Goal: Transaction & Acquisition: Obtain resource

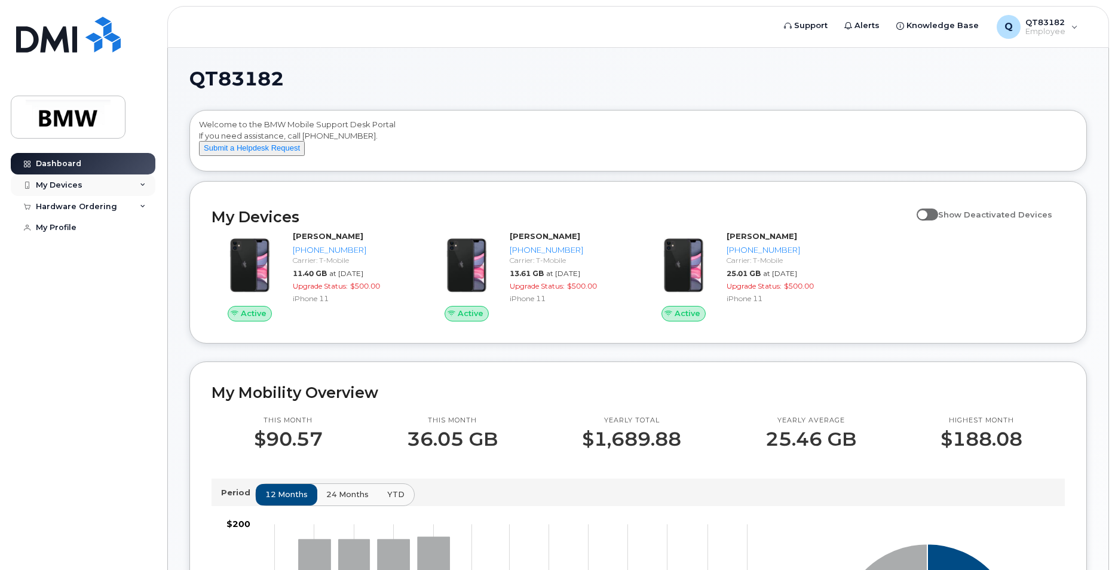
click at [137, 180] on div "My Devices" at bounding box center [83, 185] width 145 height 22
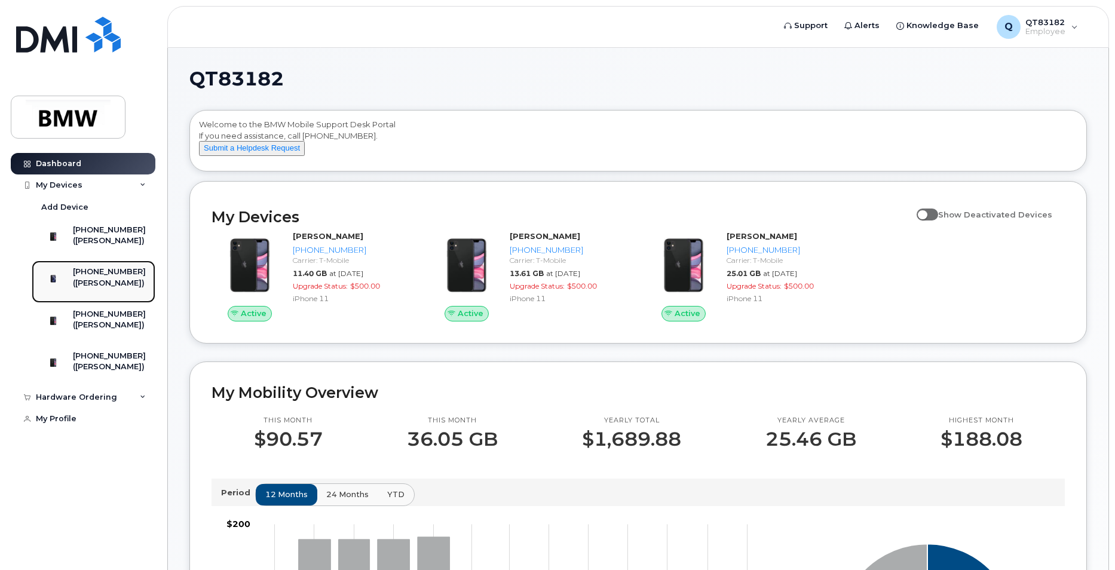
click at [108, 277] on div "[PHONE_NUMBER]" at bounding box center [109, 271] width 73 height 11
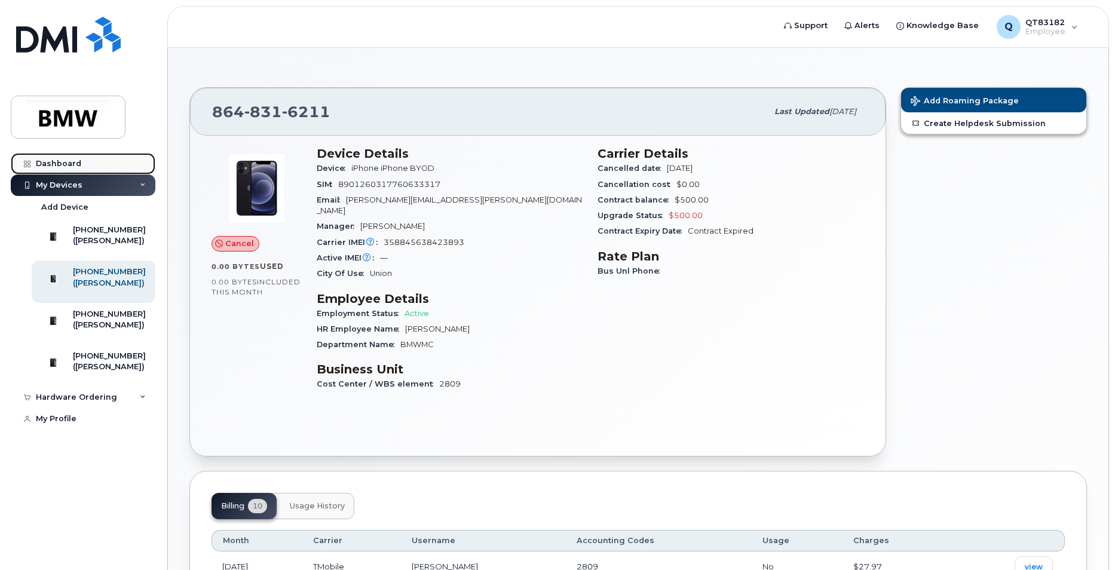
click at [59, 166] on div "Dashboard" at bounding box center [58, 164] width 45 height 10
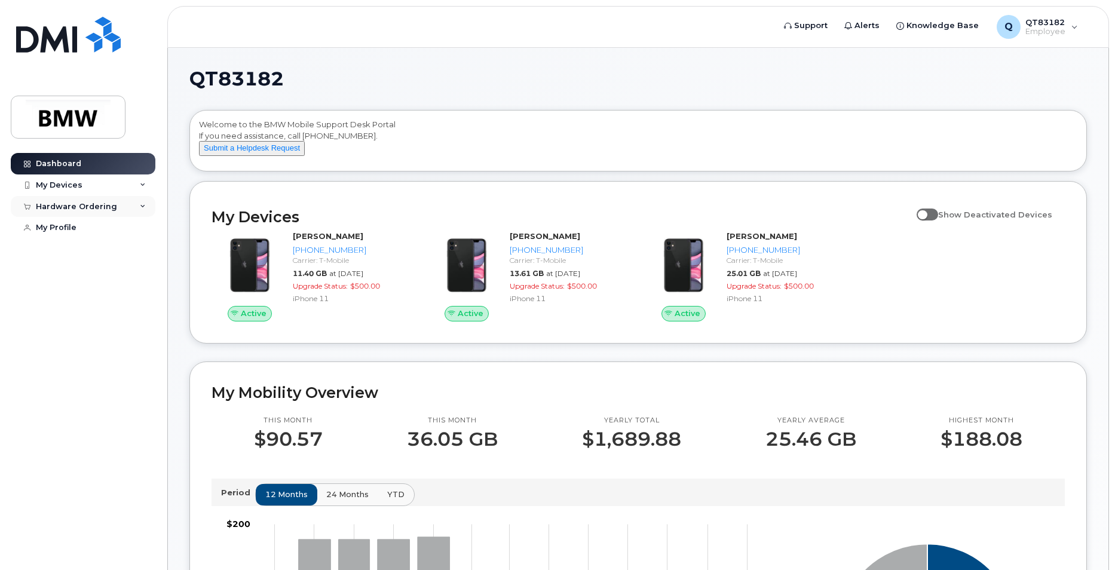
click at [120, 204] on div "Hardware Ordering" at bounding box center [83, 207] width 145 height 22
click at [68, 228] on div "My Orders" at bounding box center [62, 228] width 43 height 11
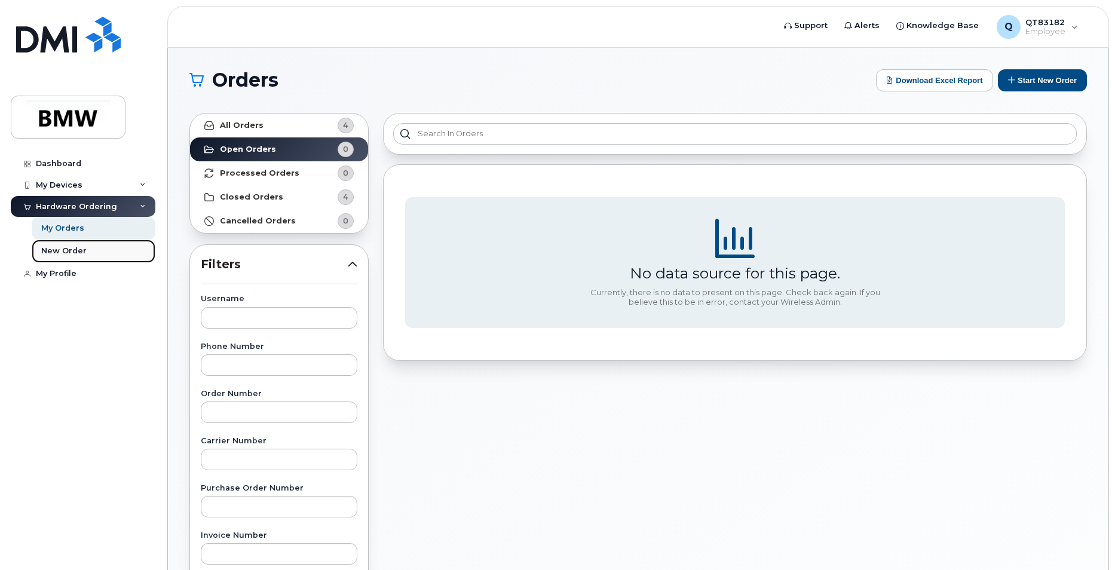
click at [71, 250] on div "New Order" at bounding box center [63, 251] width 45 height 11
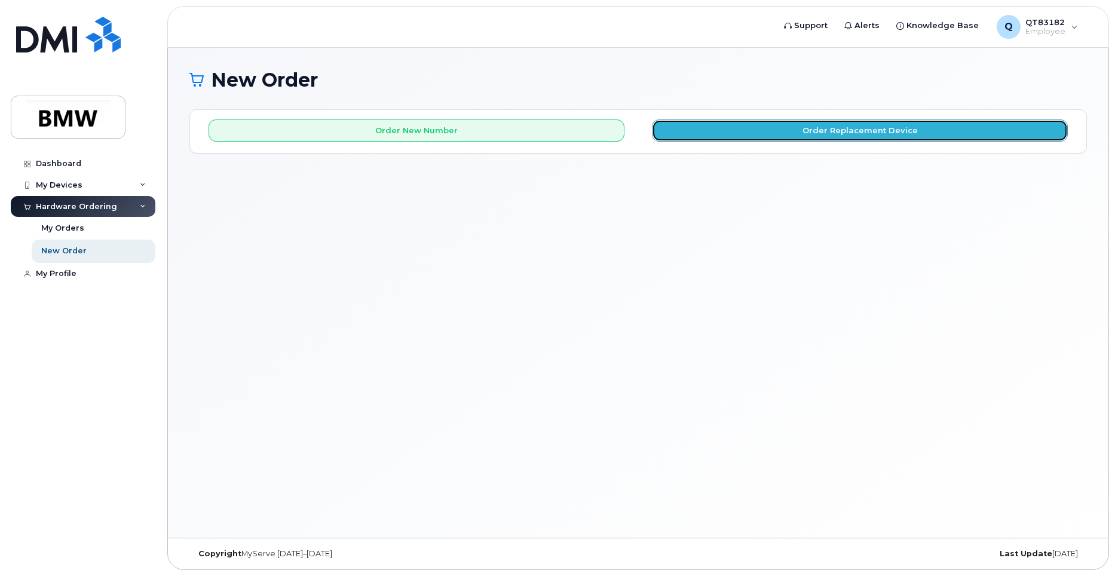
click at [808, 134] on button "Order Replacement Device" at bounding box center [860, 131] width 416 height 22
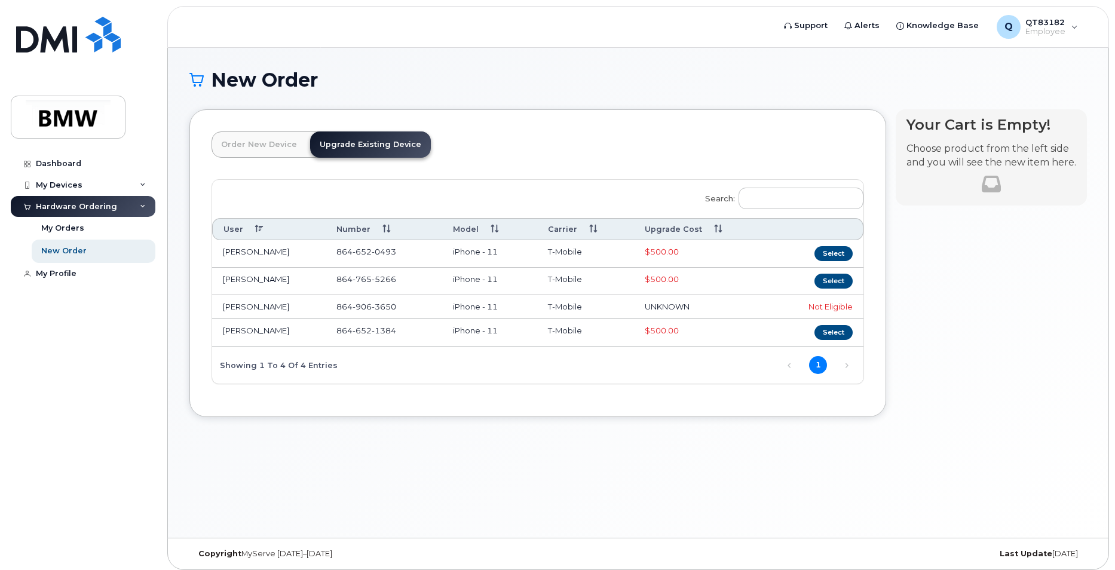
click at [361, 145] on link "Upgrade Existing Device" at bounding box center [370, 144] width 121 height 26
